Goal: Task Accomplishment & Management: Manage account settings

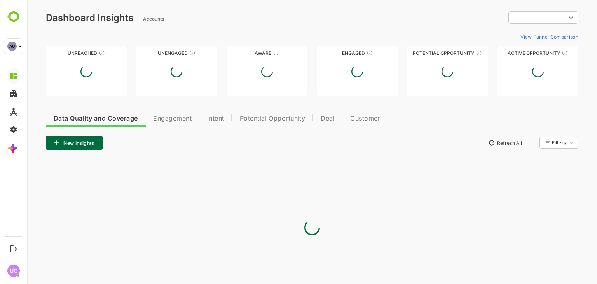
type input "**********"
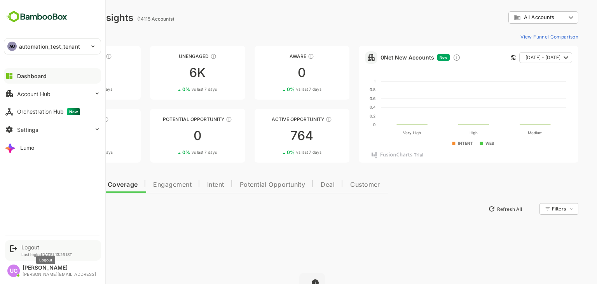
click at [33, 249] on div "Logout" at bounding box center [46, 247] width 51 height 7
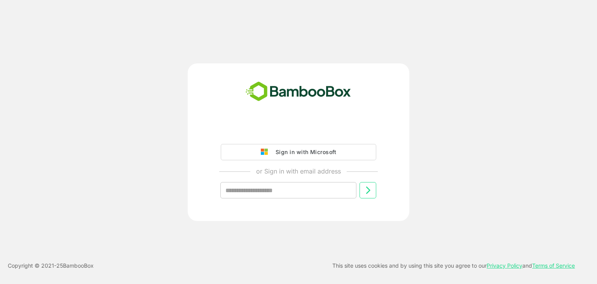
click at [28, 53] on div "Sign in with Microsoft or Sign in with email address ​ Copyright © 2021- 25 Bam…" at bounding box center [298, 142] width 597 height 284
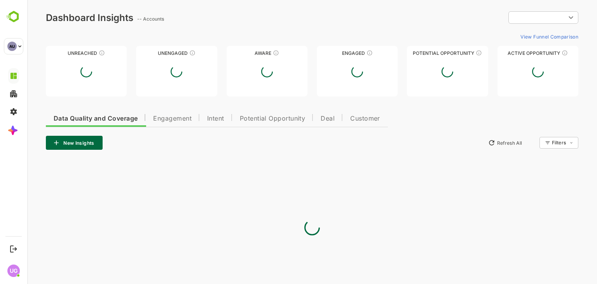
type input "**********"
